Goal: Feedback & Contribution: Leave review/rating

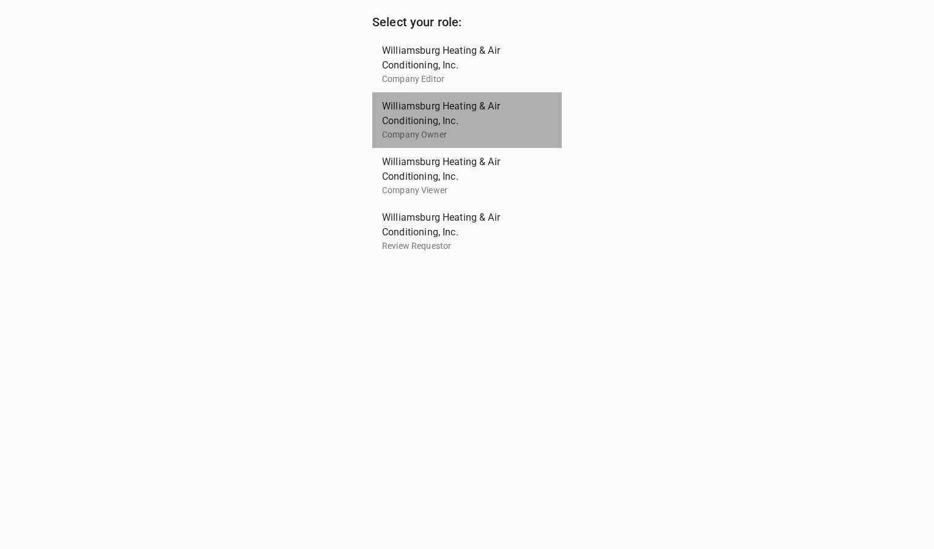
click at [421, 114] on span "Williamsburg Heating & Air Conditioning, Inc." at bounding box center [462, 113] width 160 height 29
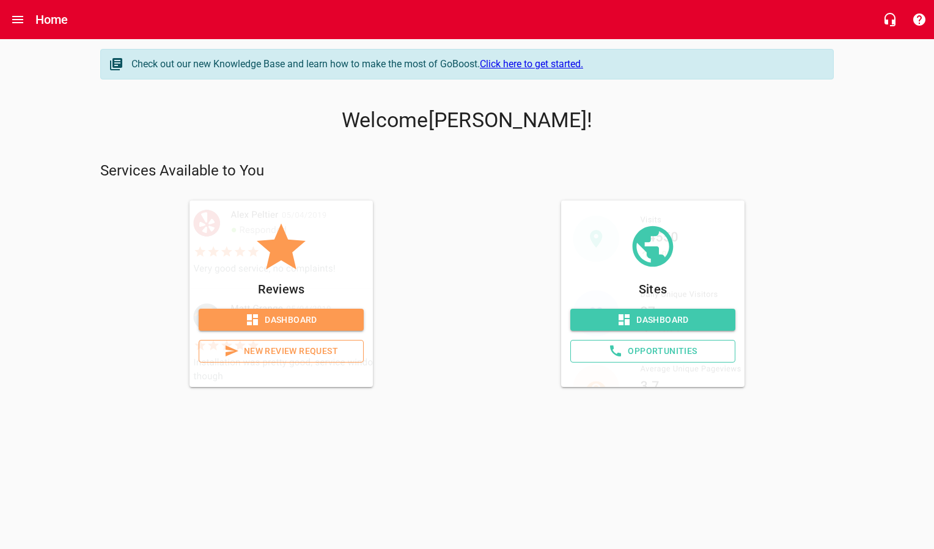
click at [273, 322] on span "Dashboard" at bounding box center [282, 319] width 146 height 15
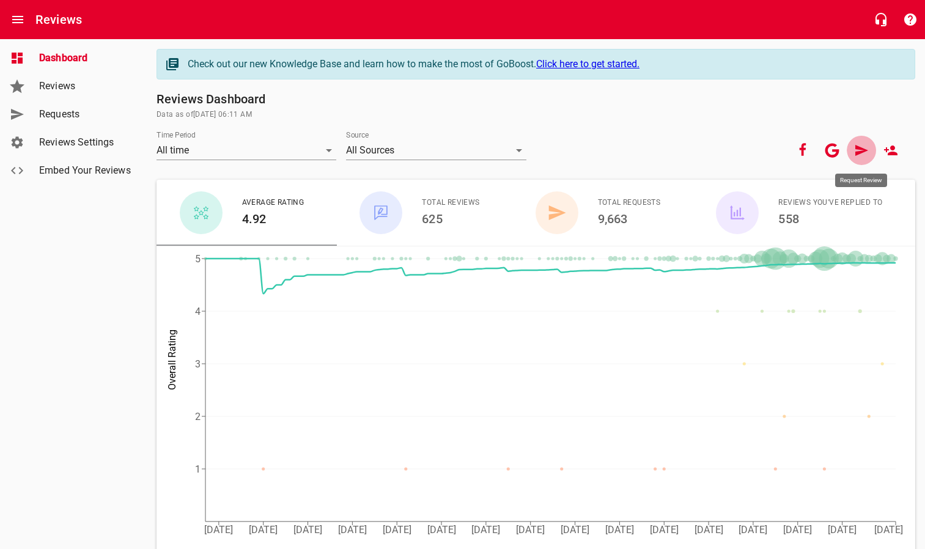
click at [857, 156] on icon at bounding box center [861, 150] width 15 height 15
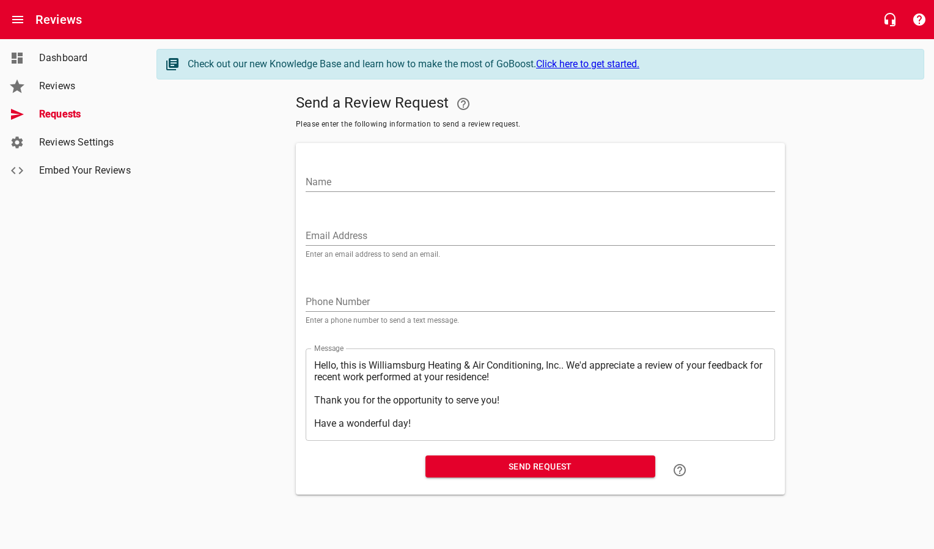
click at [367, 237] on input "Email Address" at bounding box center [541, 236] width 470 height 20
paste input "[EMAIL_ADDRESS][DOMAIN_NAME]"
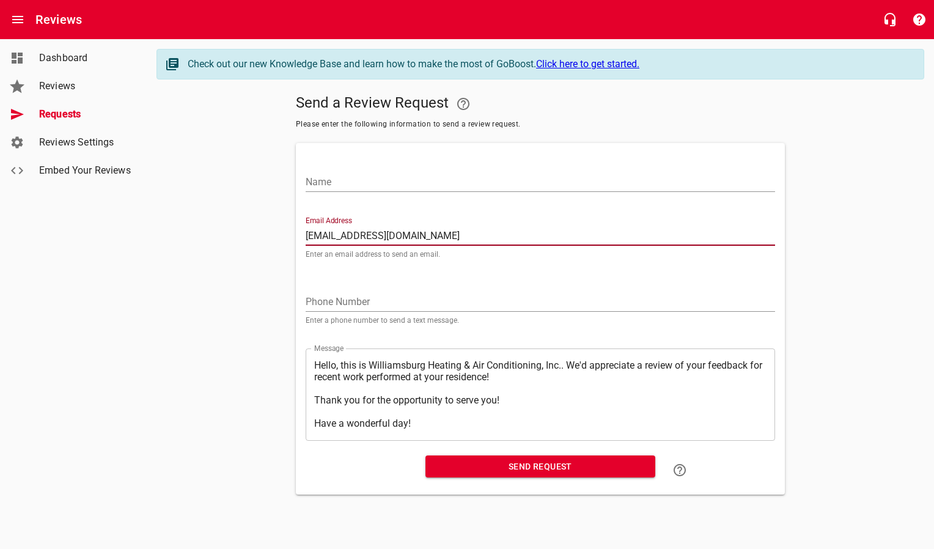
type input "[EMAIL_ADDRESS][DOMAIN_NAME]"
click at [384, 182] on input "Name" at bounding box center [541, 182] width 470 height 20
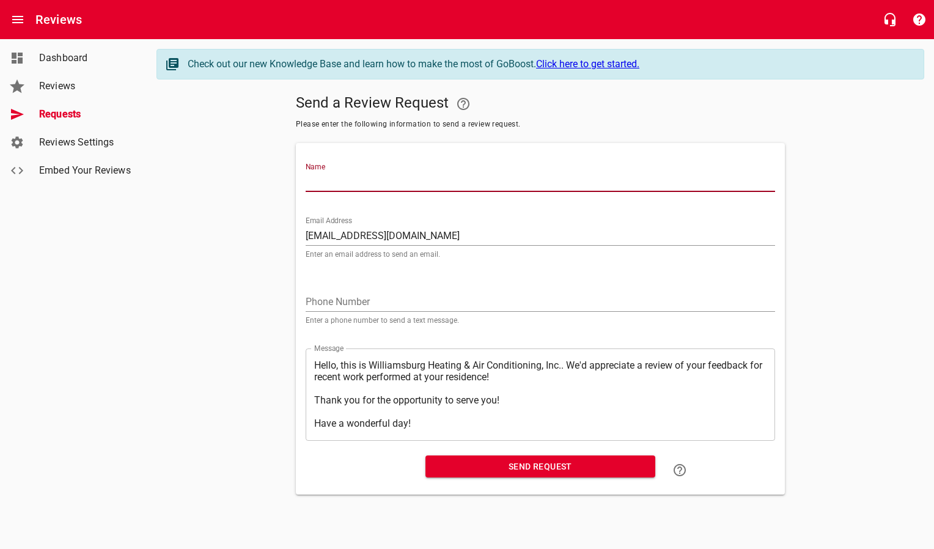
click at [443, 181] on input "Name" at bounding box center [541, 182] width 470 height 20
type input "[PERSON_NAME] & [PERSON_NAME]"
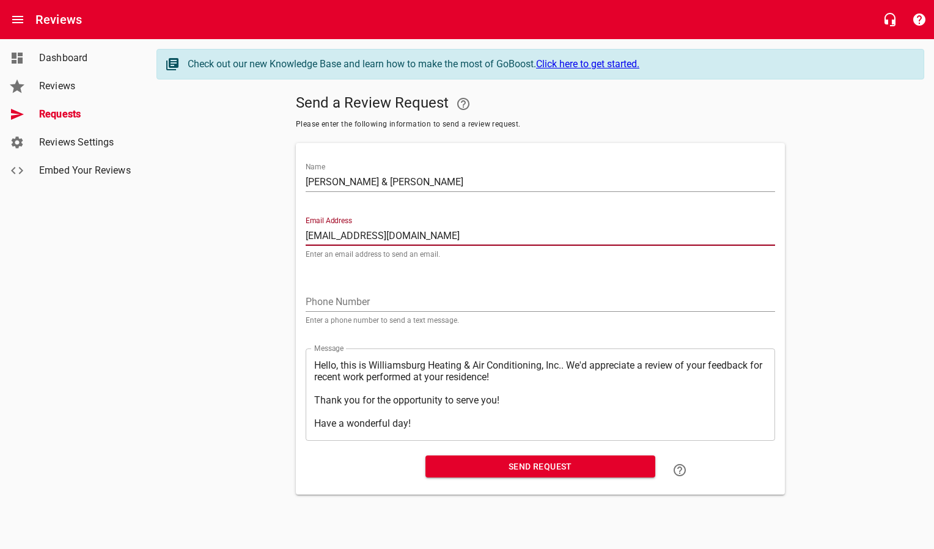
click at [572, 472] on span "Send Request" at bounding box center [540, 466] width 210 height 15
click at [423, 237] on input "Email Address" at bounding box center [541, 236] width 470 height 20
paste input "[EMAIL_ADDRESS][DOMAIN_NAME]"
type input "[EMAIL_ADDRESS][DOMAIN_NAME]"
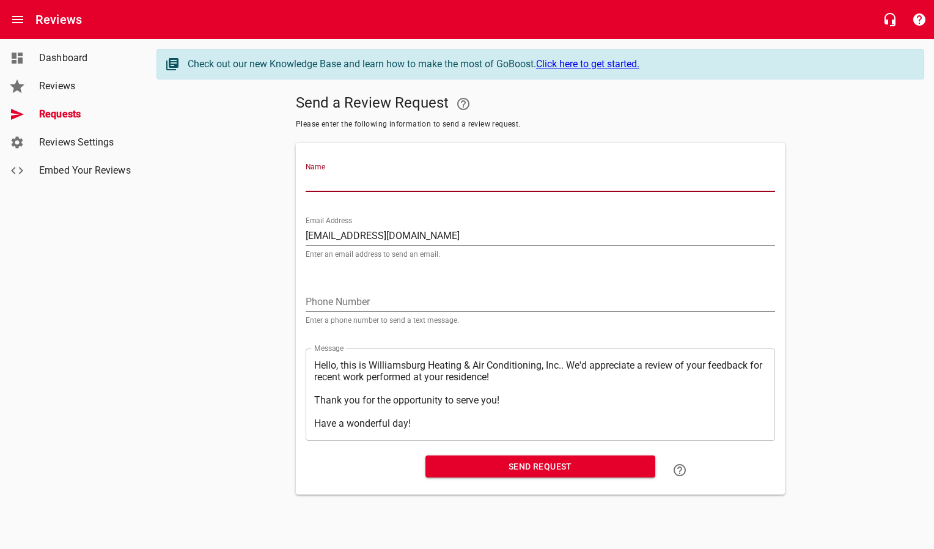
click at [418, 185] on input "Name" at bounding box center [541, 182] width 470 height 20
type input "[PERSON_NAME]"
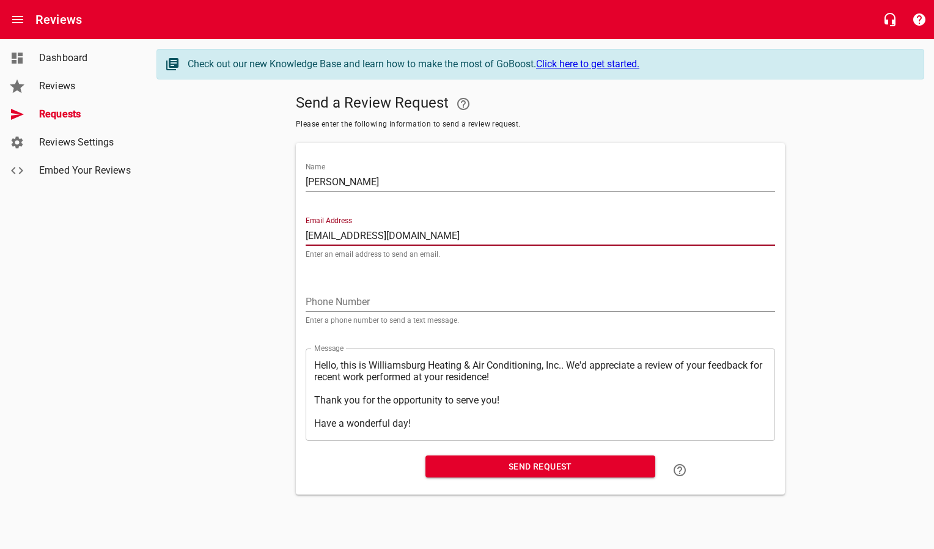
drag, startPoint x: 397, startPoint y: 241, endPoint x: 253, endPoint y: 240, distance: 144.9
click at [253, 240] on div "Send a Review Request Please enter the following information to send a review r…" at bounding box center [541, 291] width 768 height 405
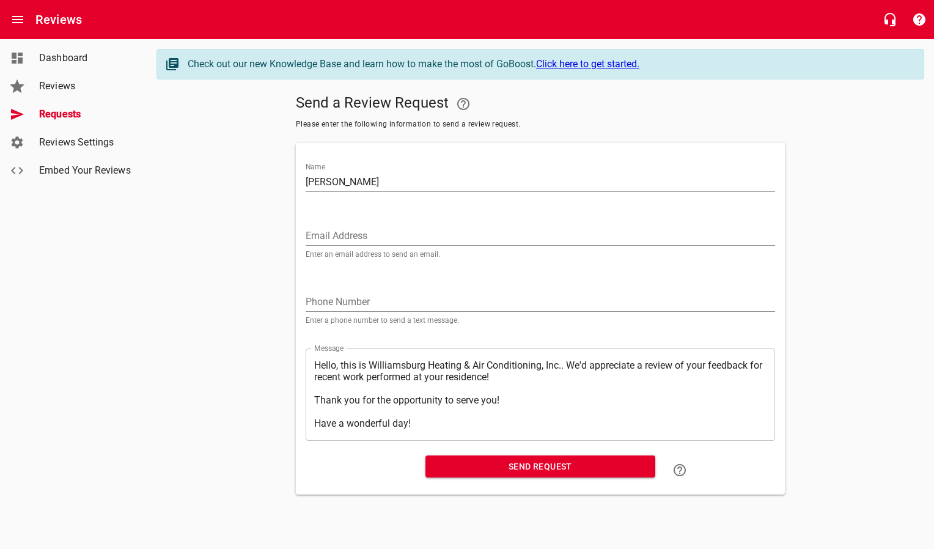
click at [410, 237] on input "Email Address" at bounding box center [541, 236] width 470 height 20
paste input "[PERSON_NAME][EMAIL_ADDRESS][DOMAIN_NAME]"
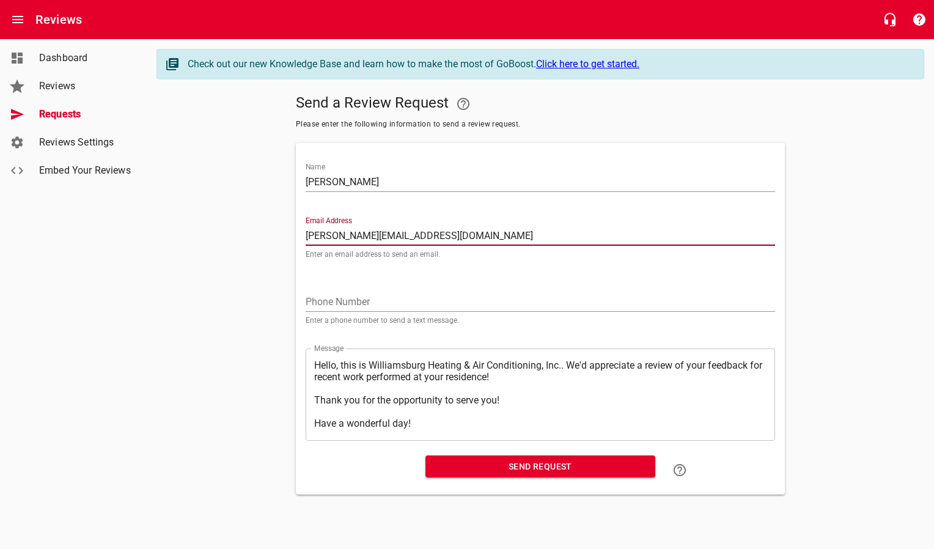
type input "[PERSON_NAME][EMAIL_ADDRESS][DOMAIN_NAME]"
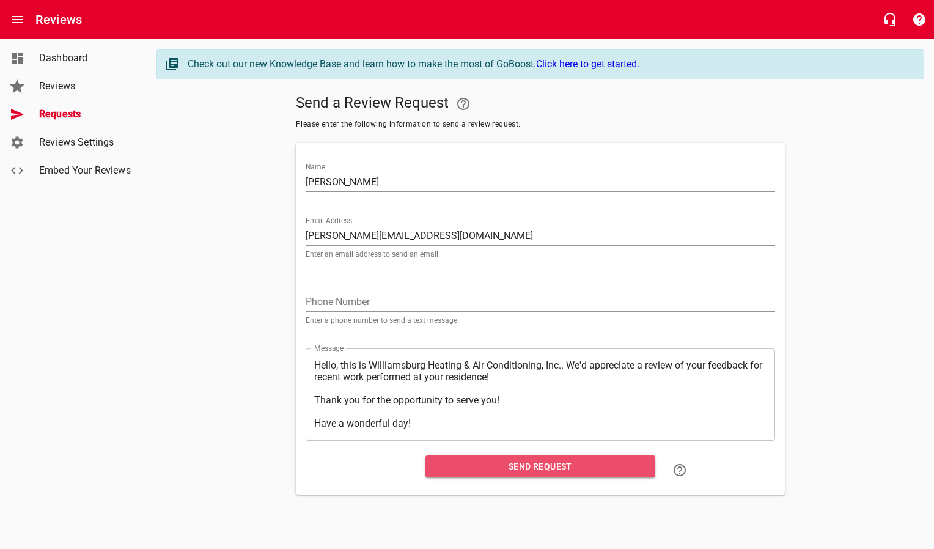
click at [440, 461] on span "Send Request" at bounding box center [540, 466] width 210 height 15
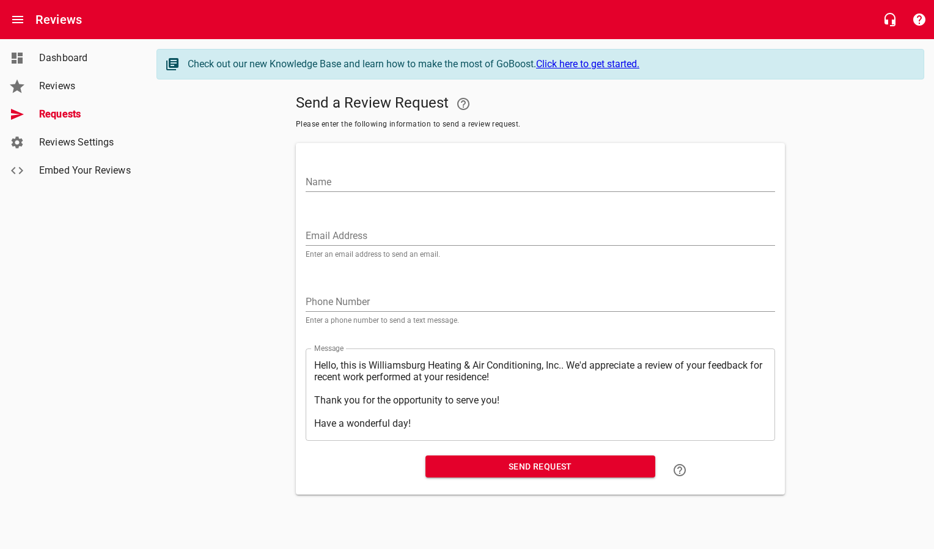
click at [355, 231] on input "Email Address" at bounding box center [541, 236] width 470 height 20
paste input "[EMAIL_ADDRESS][DOMAIN_NAME]"
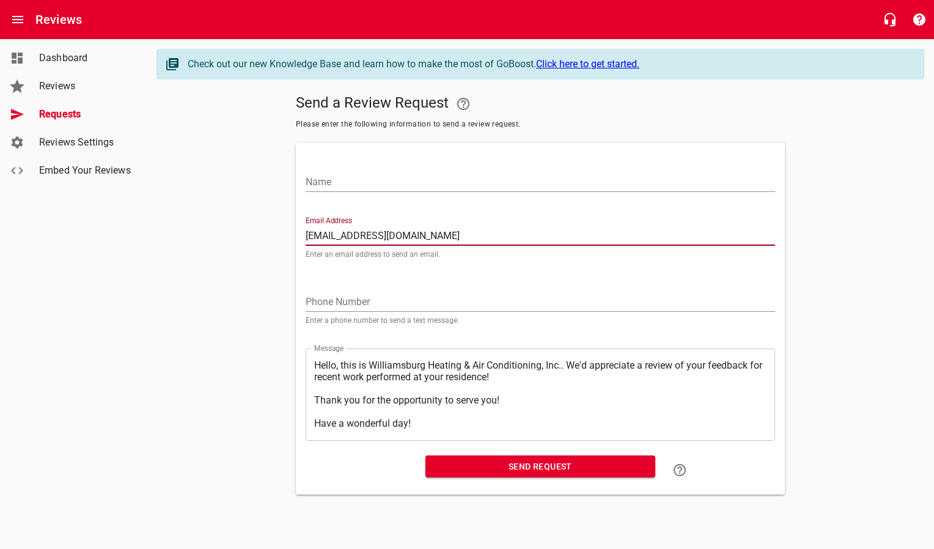
type input "[EMAIL_ADDRESS][DOMAIN_NAME]"
click at [364, 185] on input "Name" at bounding box center [541, 182] width 470 height 20
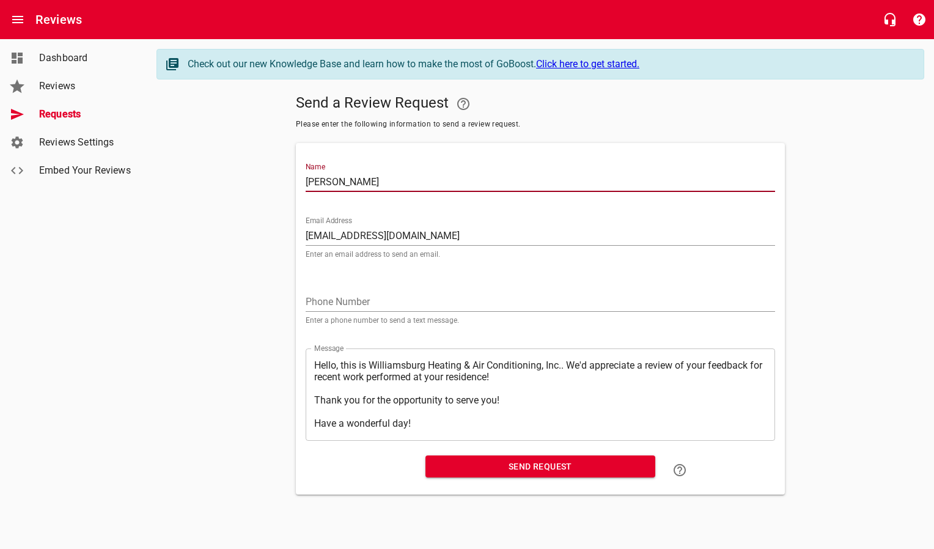
type input "[PERSON_NAME]"
click at [473, 467] on span "Send Request" at bounding box center [540, 466] width 210 height 15
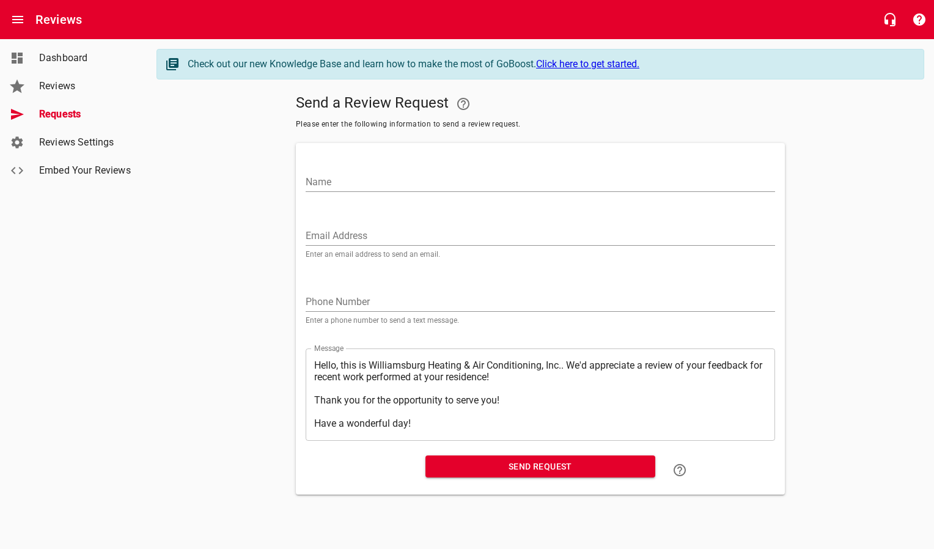
click at [338, 238] on input "Email Address" at bounding box center [541, 236] width 470 height 20
paste input "[EMAIL_ADDRESS][PERSON_NAME][DOMAIN_NAME]"
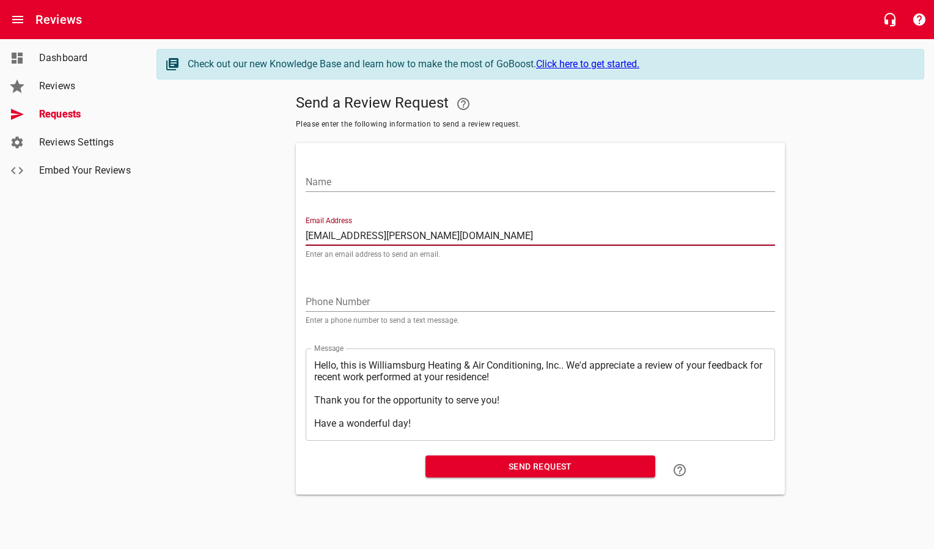
type input "[EMAIL_ADDRESS][PERSON_NAME][DOMAIN_NAME]"
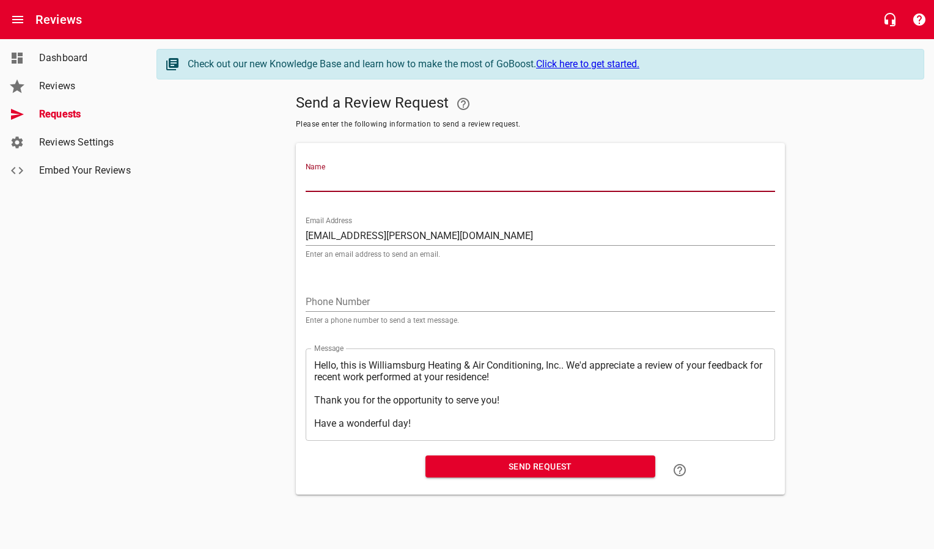
click at [344, 188] on input "Name" at bounding box center [541, 182] width 470 height 20
type input "[PERSON_NAME]"
click at [490, 465] on span "Send Request" at bounding box center [540, 466] width 210 height 15
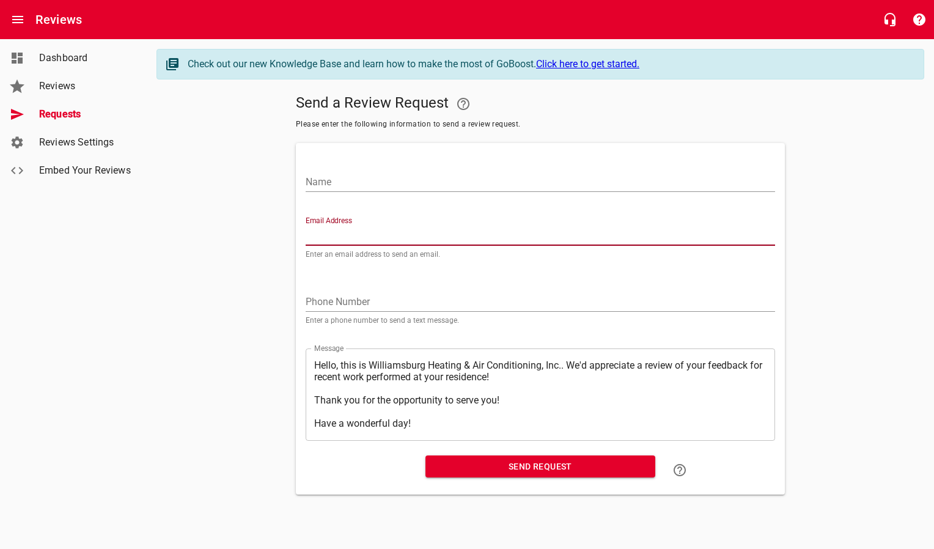
click at [351, 241] on input "Email Address" at bounding box center [541, 236] width 470 height 20
paste input "[EMAIL_ADDRESS][DOMAIN_NAME]"
type input "[EMAIL_ADDRESS][DOMAIN_NAME]"
click at [343, 182] on input "Name" at bounding box center [541, 182] width 470 height 20
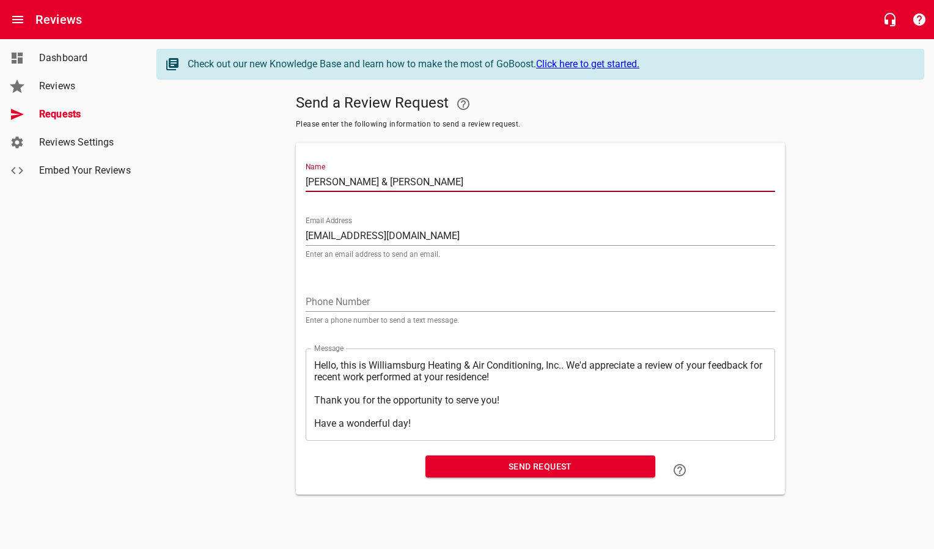
type input "[PERSON_NAME] & [PERSON_NAME]"
click at [523, 457] on button "Send Request" at bounding box center [541, 467] width 230 height 23
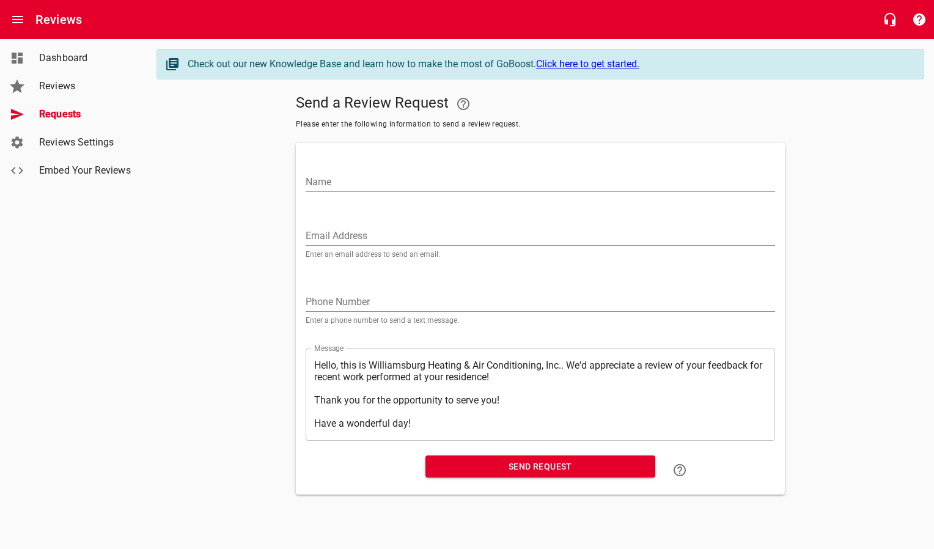
click at [377, 230] on input "Email Address" at bounding box center [541, 236] width 470 height 20
paste input "[EMAIL_ADDRESS][DOMAIN_NAME]"
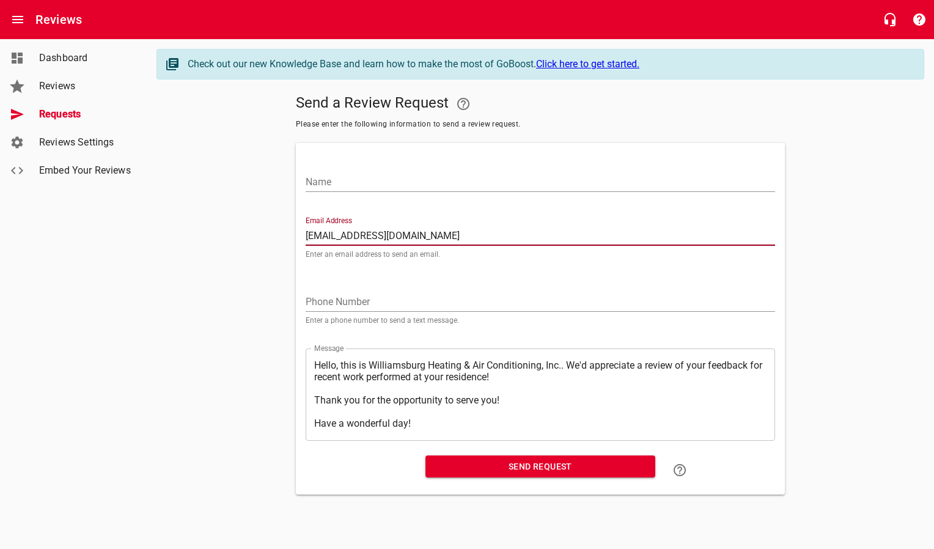
type input "[EMAIL_ADDRESS][DOMAIN_NAME]"
click at [368, 183] on input "Name" at bounding box center [541, 182] width 470 height 20
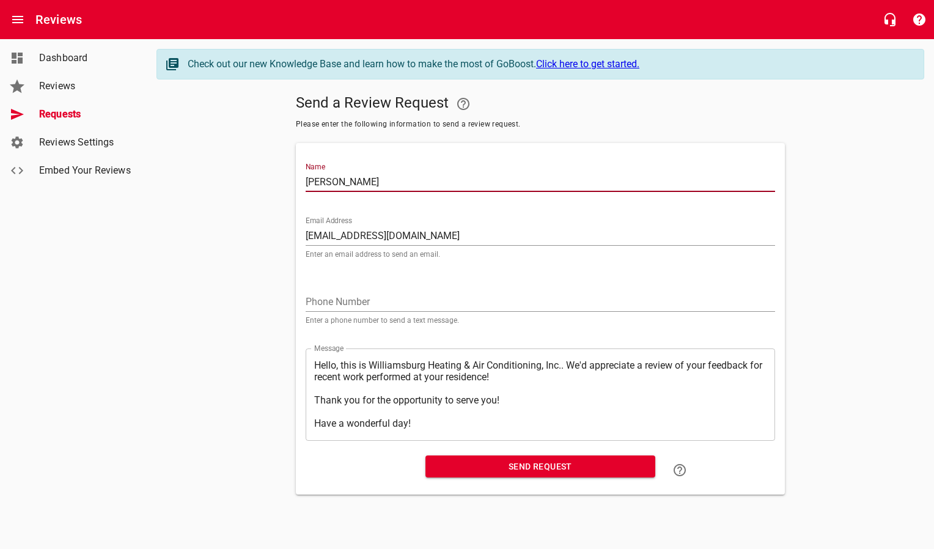
type input "[PERSON_NAME]"
click at [503, 470] on span "Send Request" at bounding box center [540, 466] width 210 height 15
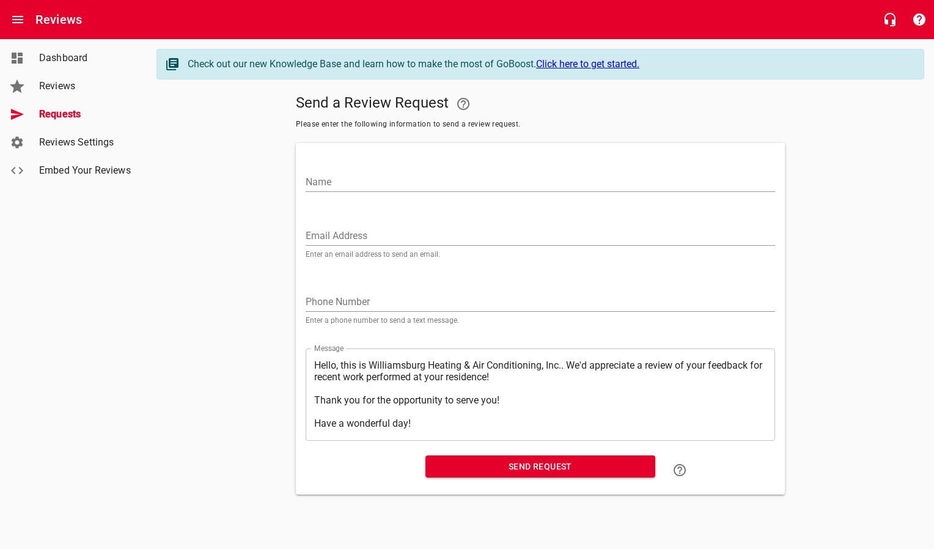
click at [350, 238] on input "Email Address" at bounding box center [541, 236] width 470 height 20
paste input "[EMAIL_ADDRESS][DOMAIN_NAME]"
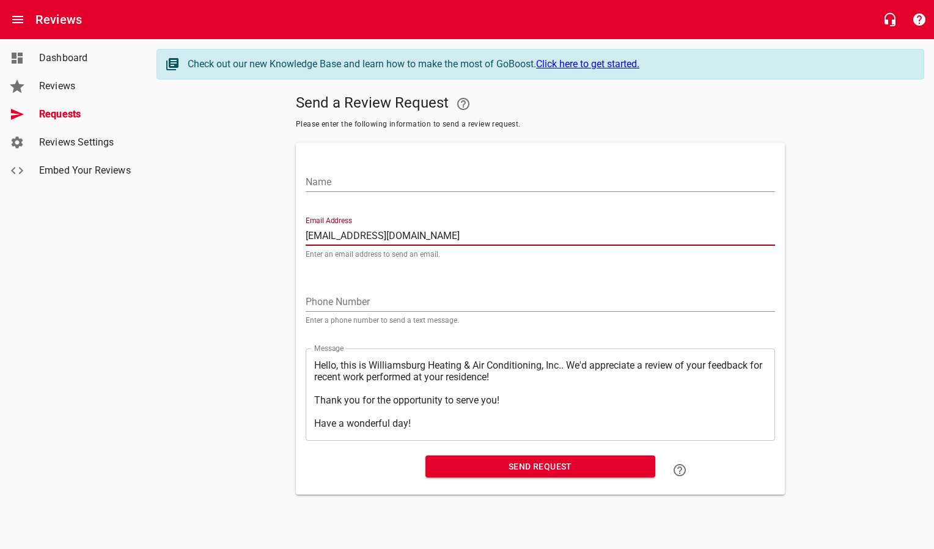
type input "[EMAIL_ADDRESS][DOMAIN_NAME]"
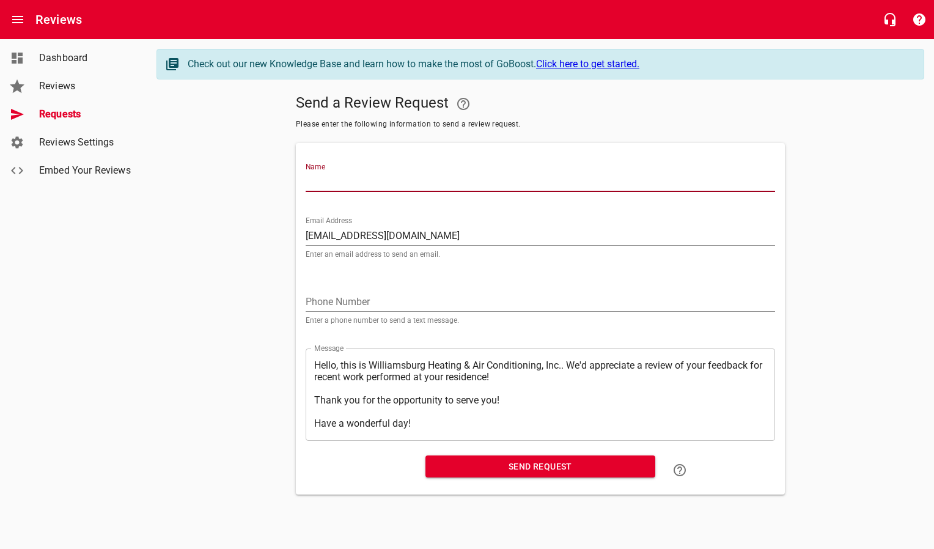
click at [377, 185] on input "Name" at bounding box center [541, 182] width 470 height 20
type input "[PERSON_NAME]"
click at [460, 471] on span "Send Request" at bounding box center [540, 466] width 210 height 15
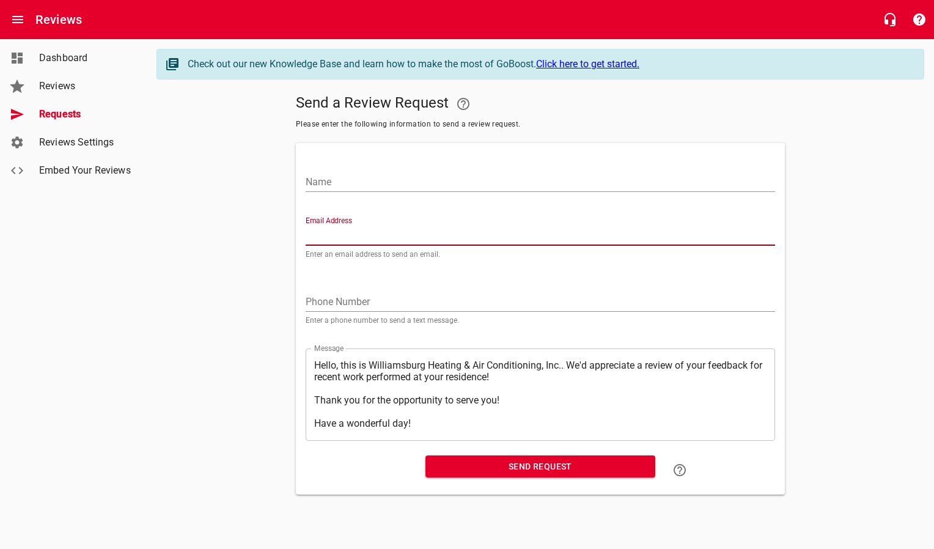
click at [341, 235] on input "Email Address" at bounding box center [541, 236] width 470 height 20
paste input "[EMAIL_ADDRESS][DOMAIN_NAME]"
type input "[EMAIL_ADDRESS][DOMAIN_NAME]"
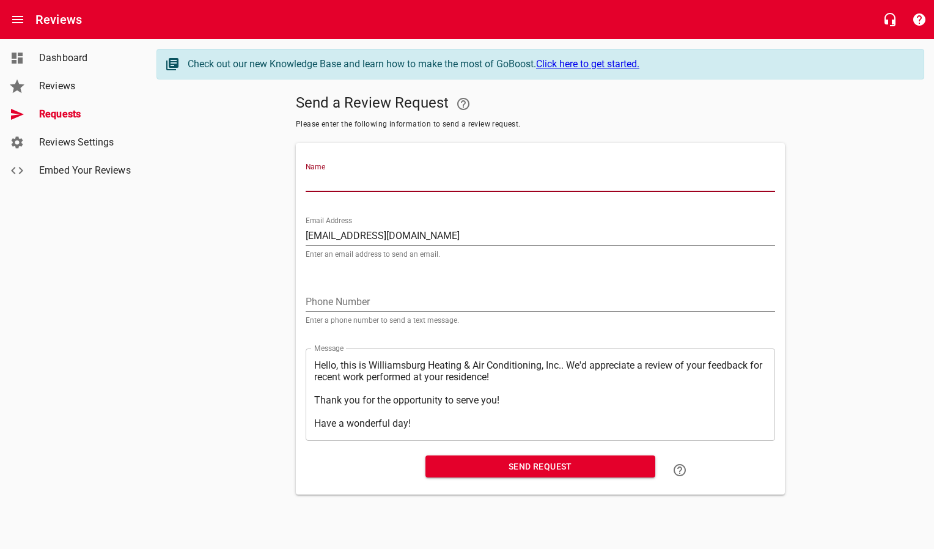
click at [348, 180] on input "Name" at bounding box center [541, 182] width 470 height 20
type input "[PERSON_NAME]"
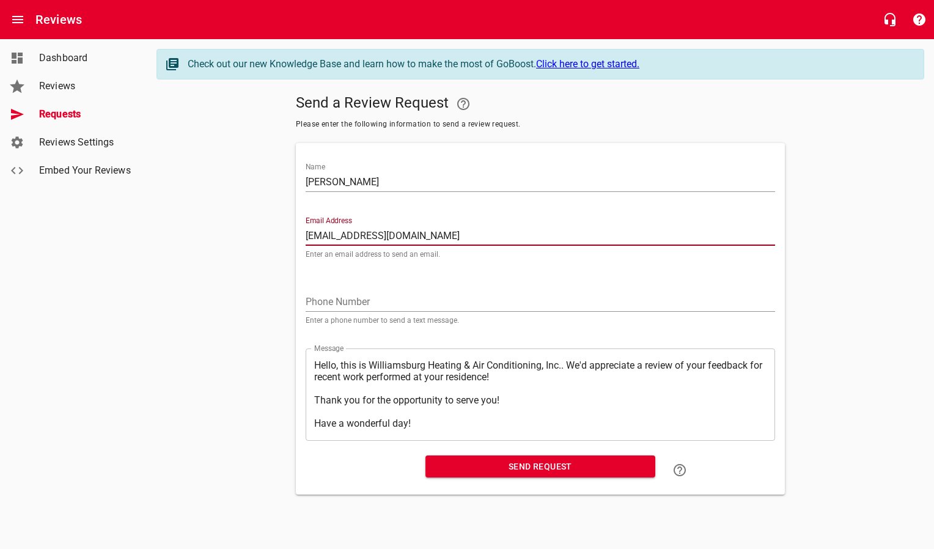
click at [500, 468] on span "Send Request" at bounding box center [540, 466] width 210 height 15
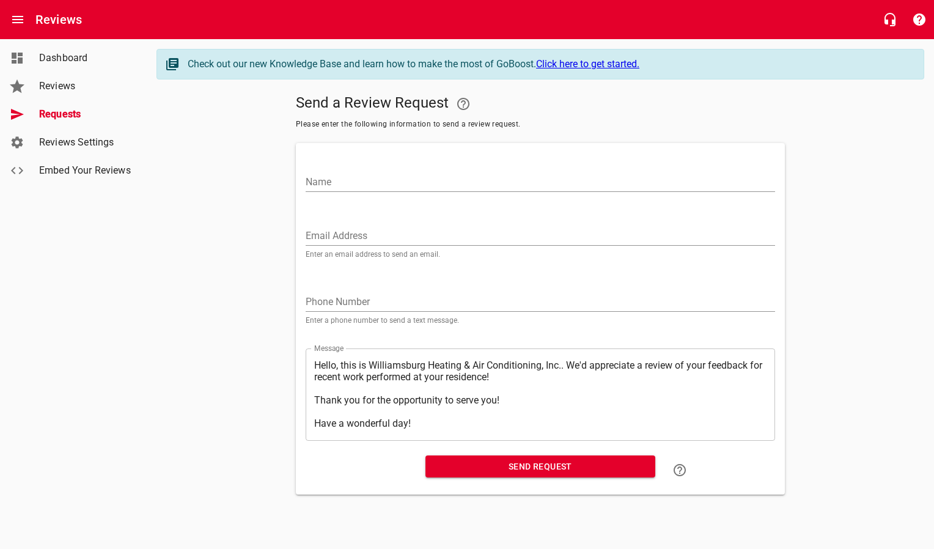
click at [378, 230] on input "Email Address" at bounding box center [541, 236] width 470 height 20
paste input "[EMAIL_ADDRESS][DOMAIN_NAME]"
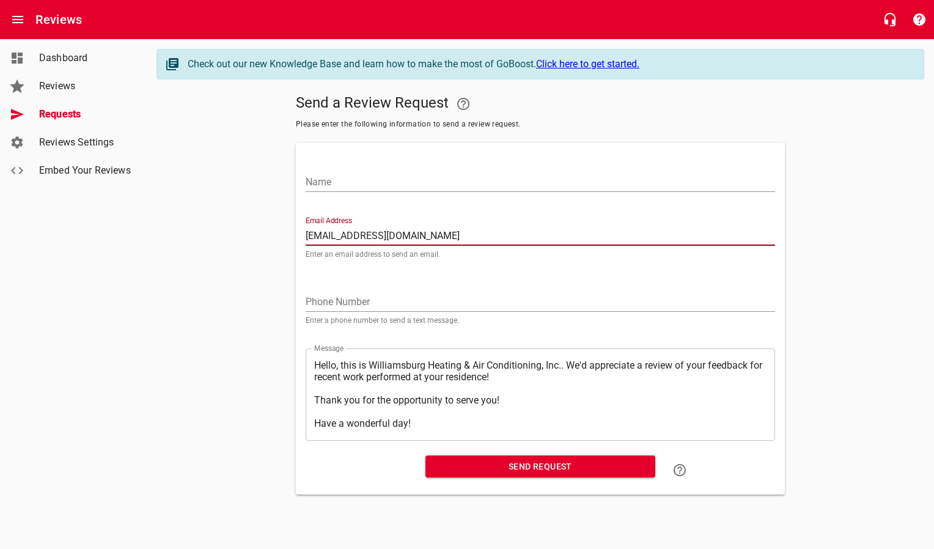
type input "[EMAIL_ADDRESS][DOMAIN_NAME]"
click at [371, 184] on input "Name" at bounding box center [541, 182] width 470 height 20
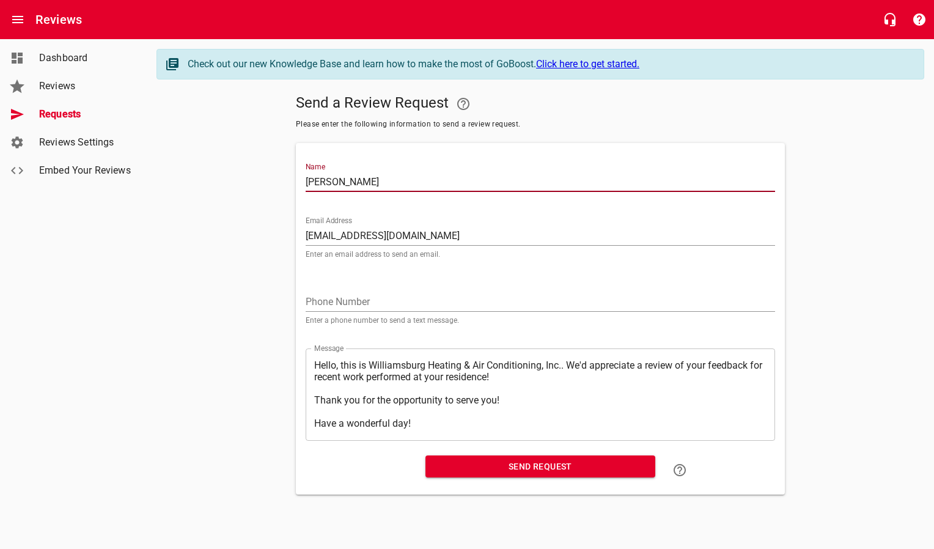
click at [344, 181] on input "[PERSON_NAME]" at bounding box center [541, 182] width 470 height 20
type input "[PERSON_NAME]"
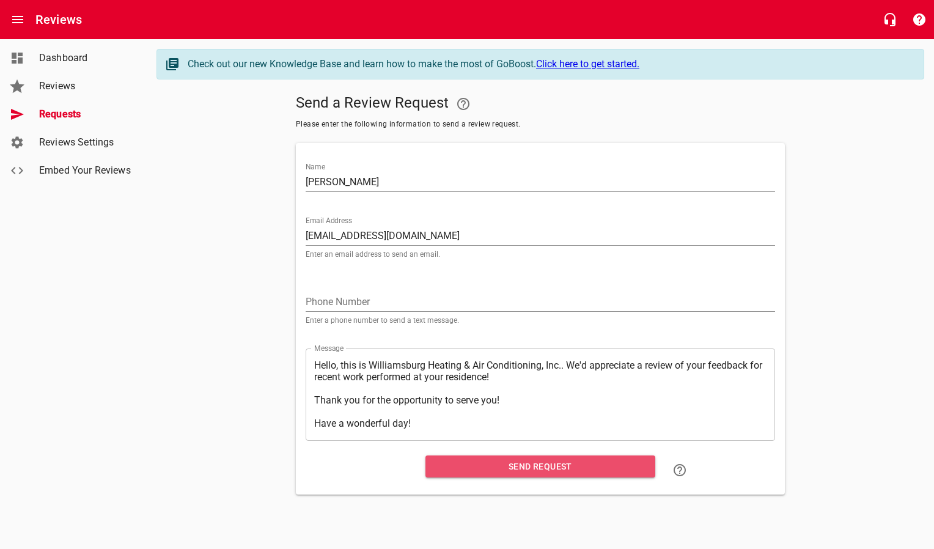
click at [503, 471] on span "Send Request" at bounding box center [540, 466] width 210 height 15
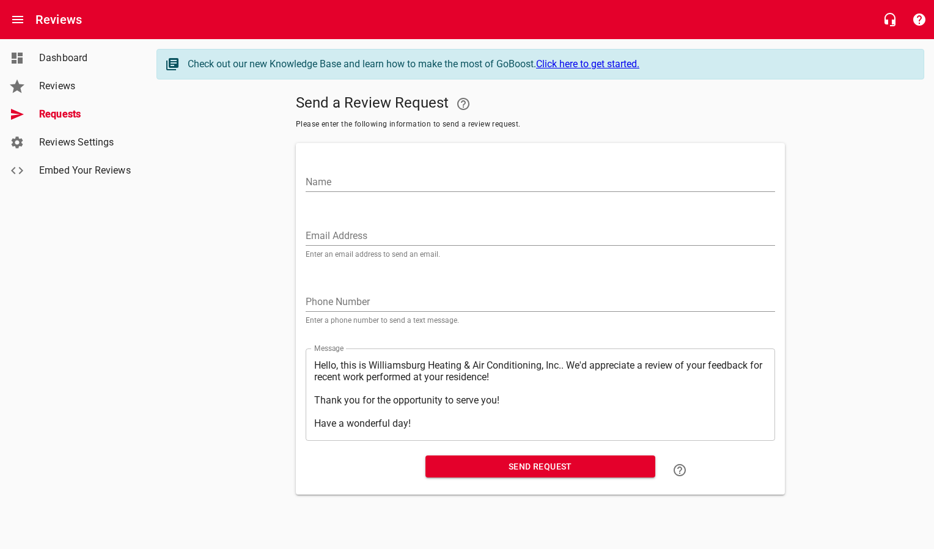
click at [394, 238] on input "Email Address" at bounding box center [541, 236] width 470 height 20
paste input "[EMAIL_ADDRESS][PERSON_NAME][DOMAIN_NAME]"
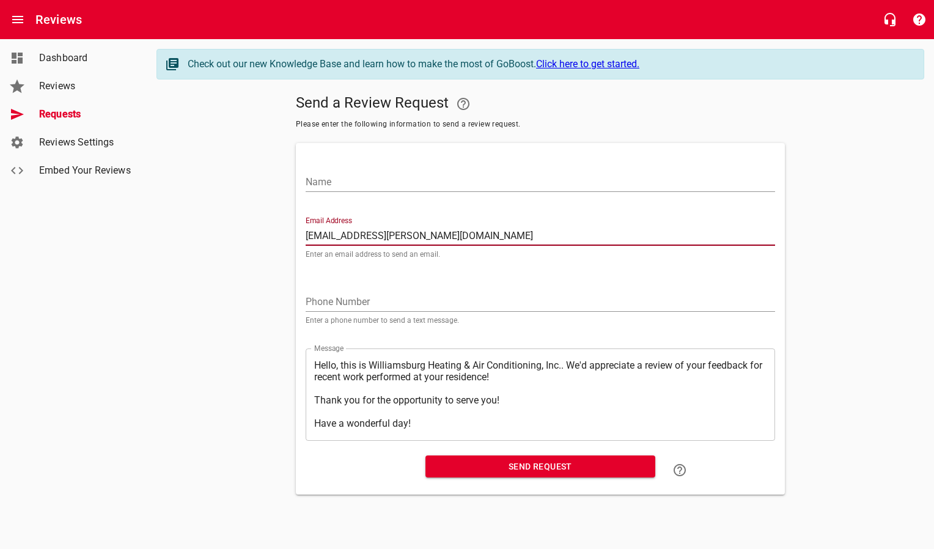
type input "[EMAIL_ADDRESS][PERSON_NAME][DOMAIN_NAME]"
click at [382, 184] on input "Name" at bounding box center [541, 182] width 470 height 20
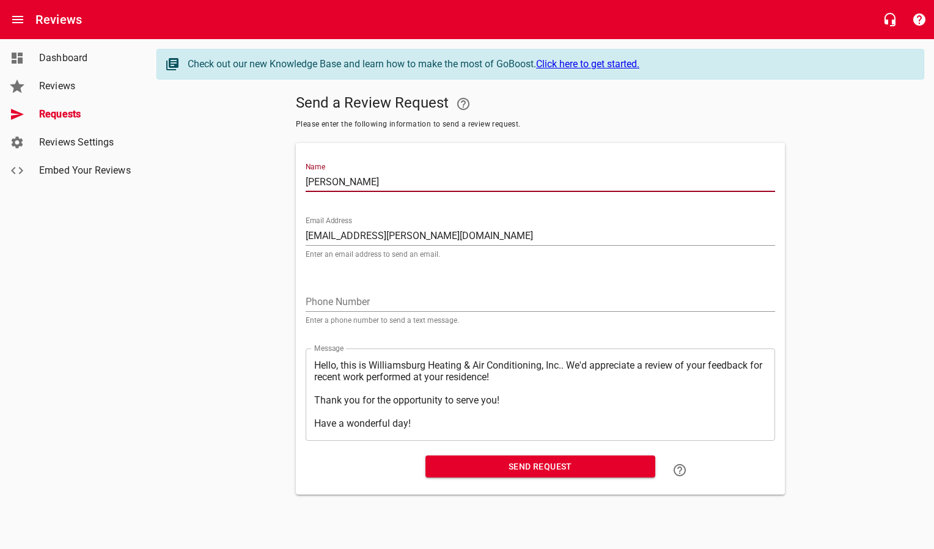
type input "[PERSON_NAME]"
click at [503, 468] on span "Send Request" at bounding box center [540, 466] width 210 height 15
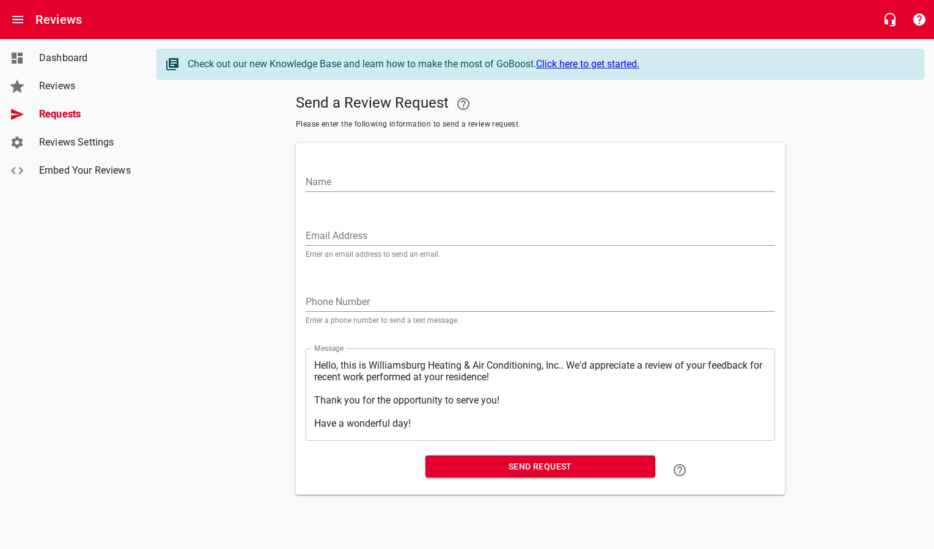
click at [336, 240] on input "Email Address" at bounding box center [541, 236] width 470 height 20
paste input "[EMAIL_ADDRESS][DOMAIN_NAME]"
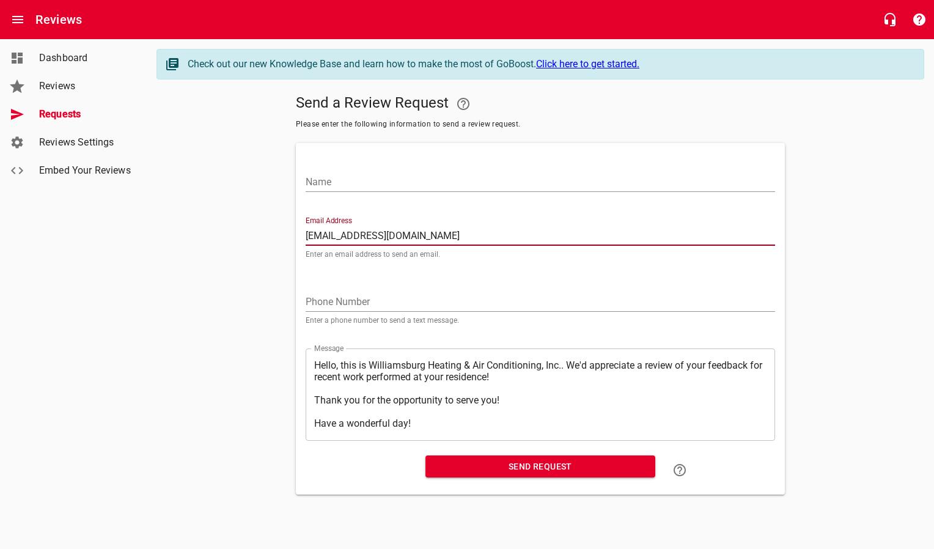
type input "[EMAIL_ADDRESS][DOMAIN_NAME]"
click at [352, 177] on input "Name" at bounding box center [541, 182] width 470 height 20
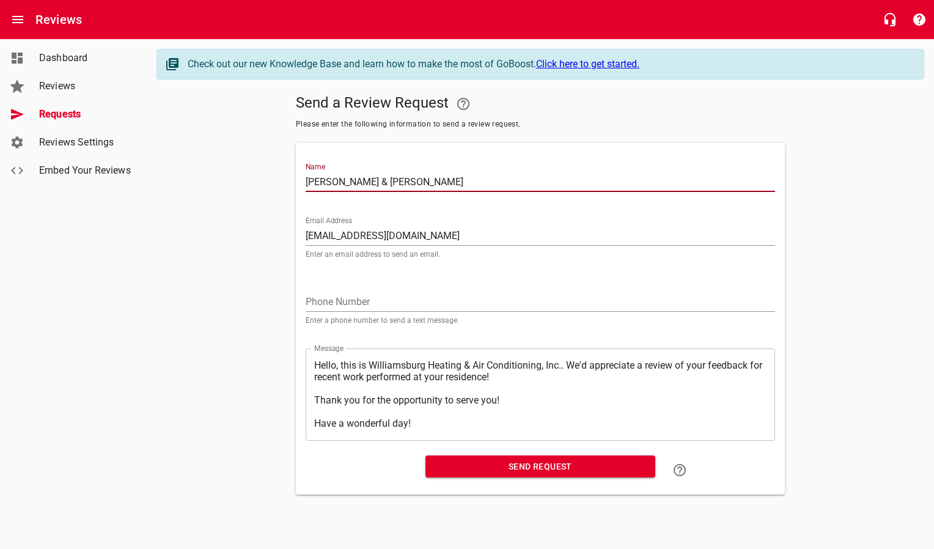
type input "[PERSON_NAME] & [PERSON_NAME]"
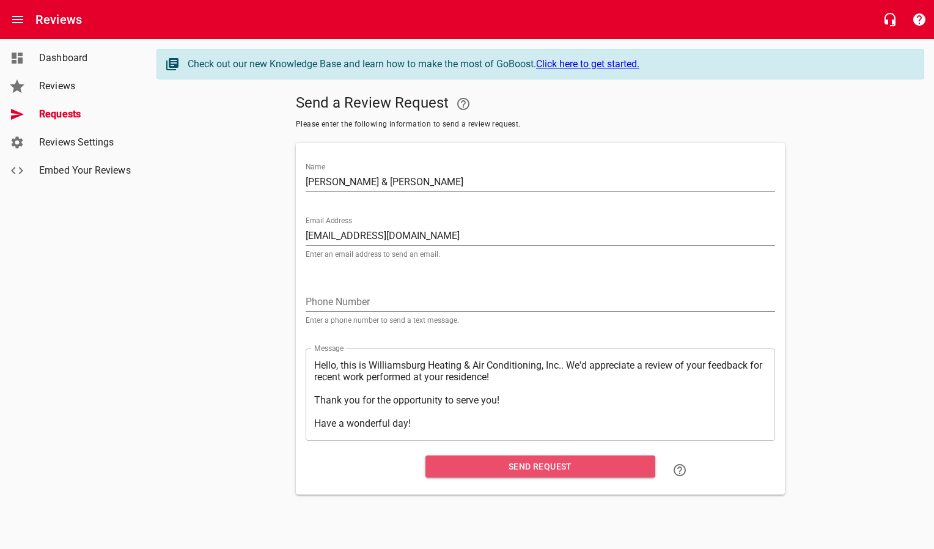
click at [498, 456] on button "Send Request" at bounding box center [541, 467] width 230 height 23
